Goal: Use online tool/utility

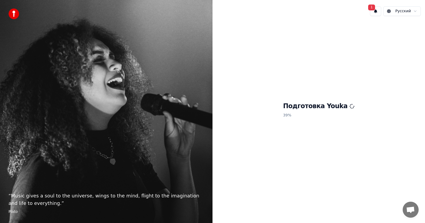
click at [305, 167] on div "Подготовка Youka 39 %" at bounding box center [319, 110] width 213 height 181
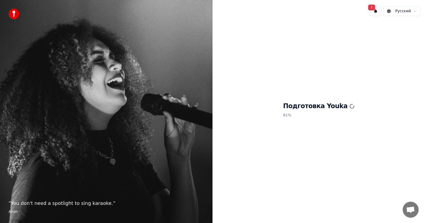
click at [373, 7] on span "1" at bounding box center [372, 8] width 7 height 6
click at [403, 26] on button "Обновить" at bounding box center [412, 28] width 28 height 10
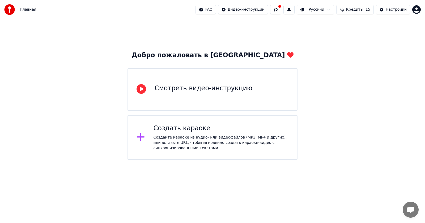
click at [218, 131] on div "Создать караоке" at bounding box center [221, 128] width 135 height 9
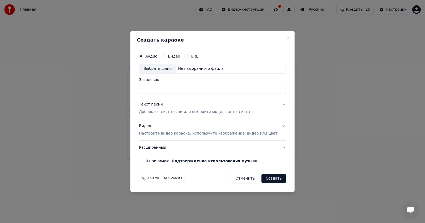
click at [234, 68] on div "Выбрать файл Нет выбранного файла" at bounding box center [212, 69] width 147 height 10
click at [246, 179] on button "Отменить" at bounding box center [245, 178] width 28 height 10
